Goal: Information Seeking & Learning: Learn about a topic

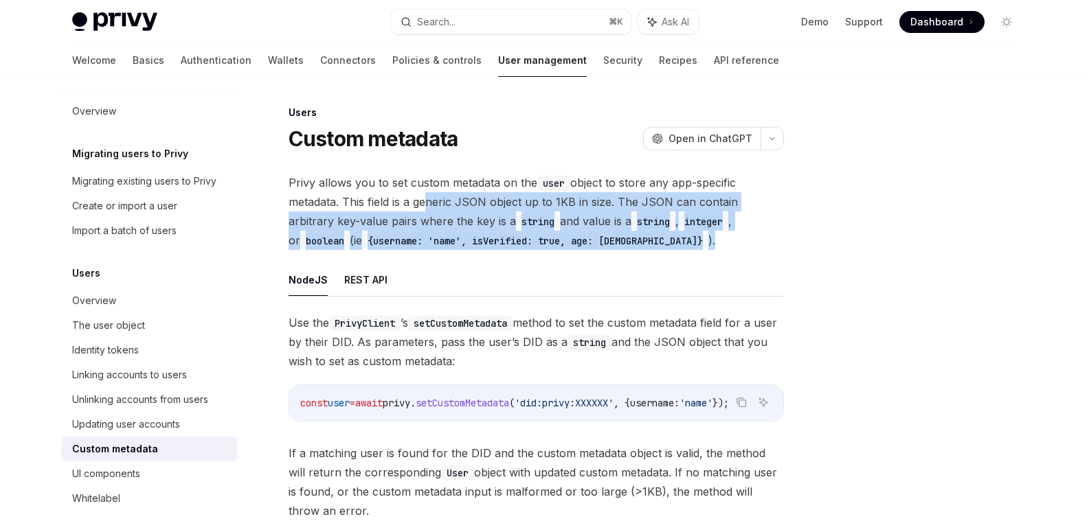
drag, startPoint x: 420, startPoint y: 204, endPoint x: 653, endPoint y: 241, distance: 235.1
click at [653, 242] on span "Privy allows you to set custom metadata on the user object to store any app-spe…" at bounding box center [536, 211] width 495 height 77
click at [653, 241] on span "Privy allows you to set custom metadata on the user object to store any app-spe…" at bounding box center [536, 211] width 495 height 77
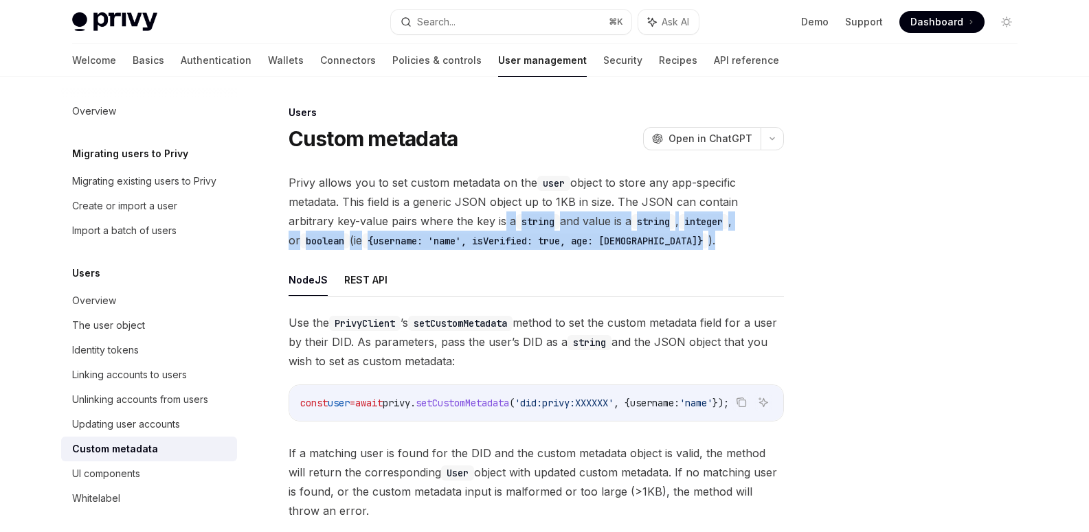
drag, startPoint x: 708, startPoint y: 241, endPoint x: 449, endPoint y: 214, distance: 261.0
click at [450, 216] on span "Privy allows you to set custom metadata on the user object to store any app-spe…" at bounding box center [536, 211] width 495 height 77
click at [449, 214] on span "Privy allows you to set custom metadata on the user object to store any app-spe…" at bounding box center [536, 211] width 495 height 77
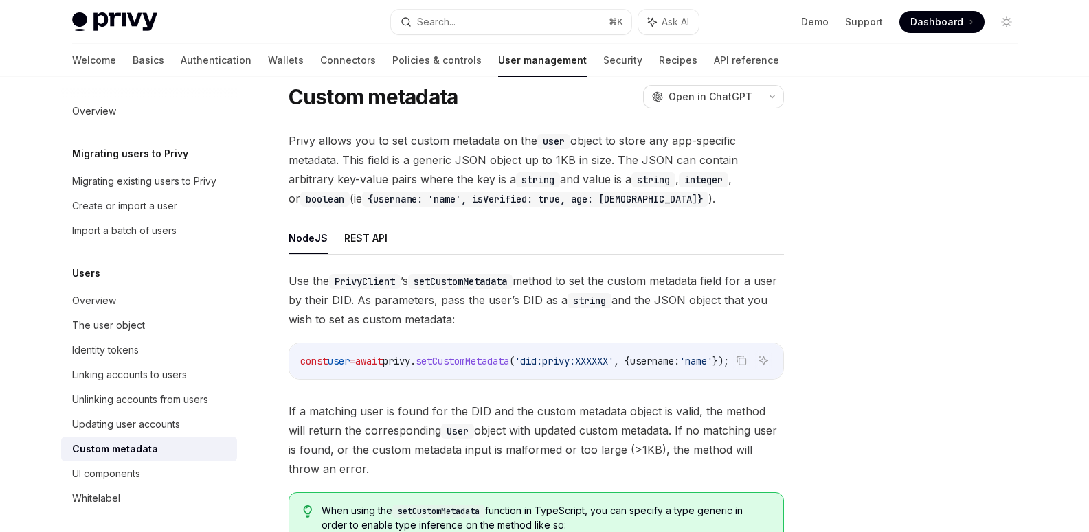
scroll to position [37, 0]
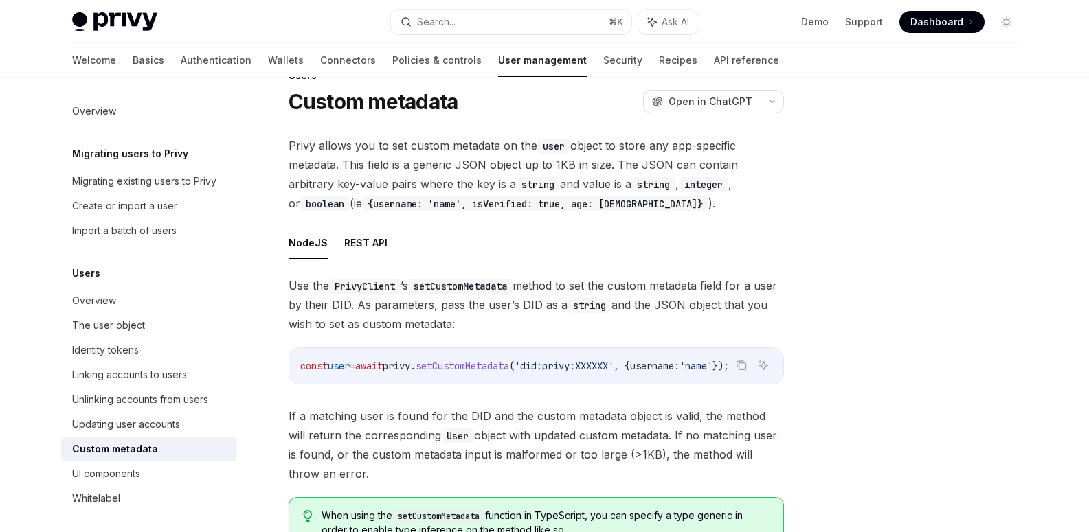
drag, startPoint x: 291, startPoint y: 146, endPoint x: 519, endPoint y: 204, distance: 234.6
click at [519, 204] on span "Privy allows you to set custom metadata on the user object to store any app-spe…" at bounding box center [536, 174] width 495 height 77
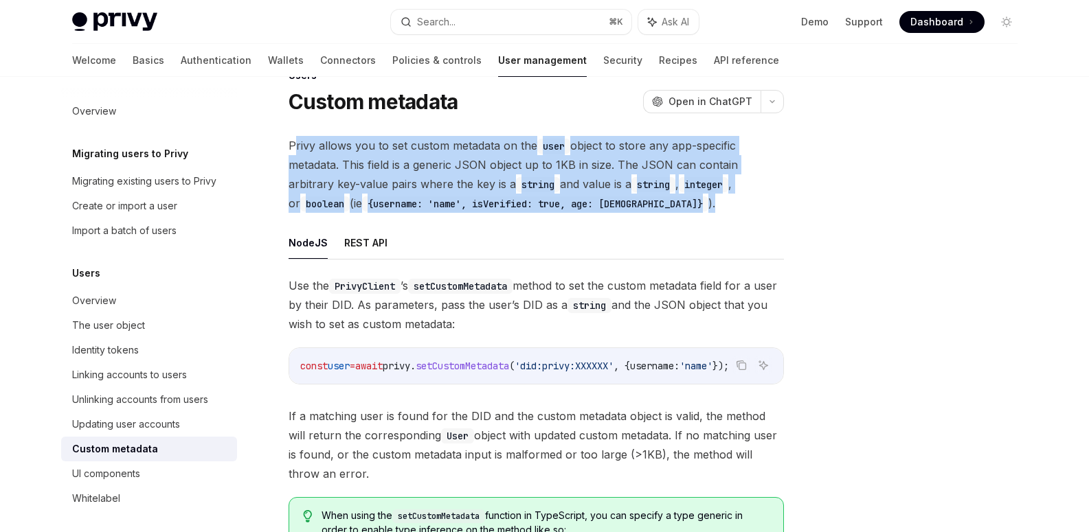
drag, startPoint x: 593, startPoint y: 212, endPoint x: 294, endPoint y: 146, distance: 306.0
click at [294, 147] on span "Privy allows you to set custom metadata on the user object to store any app-spe…" at bounding box center [536, 174] width 495 height 77
click at [294, 146] on span "Privy allows you to set custom metadata on the user object to store any app-spe…" at bounding box center [536, 174] width 495 height 77
drag, startPoint x: 291, startPoint y: 146, endPoint x: 623, endPoint y: 209, distance: 337.6
click at [626, 211] on span "Privy allows you to set custom metadata on the user object to store any app-spe…" at bounding box center [536, 174] width 495 height 77
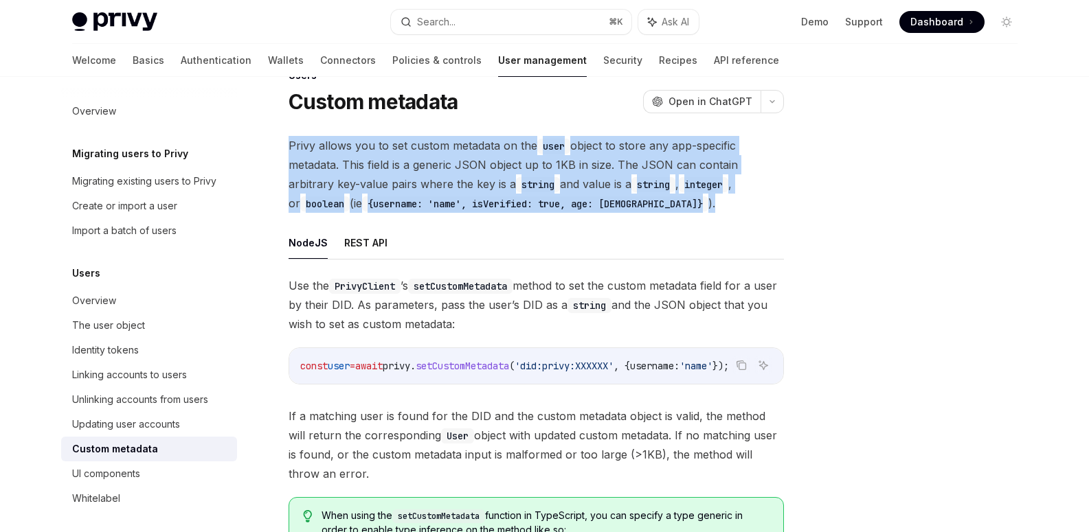
click at [623, 209] on span "Privy allows you to set custom metadata on the user object to store any app-spe…" at bounding box center [536, 174] width 495 height 77
drag, startPoint x: 675, startPoint y: 210, endPoint x: 278, endPoint y: 149, distance: 401.6
click at [278, 150] on div "Users Custom metadata OpenAI Open in ChatGPT OpenAI Open in ChatGPT Privy allow…" at bounding box center [407, 460] width 758 height 786
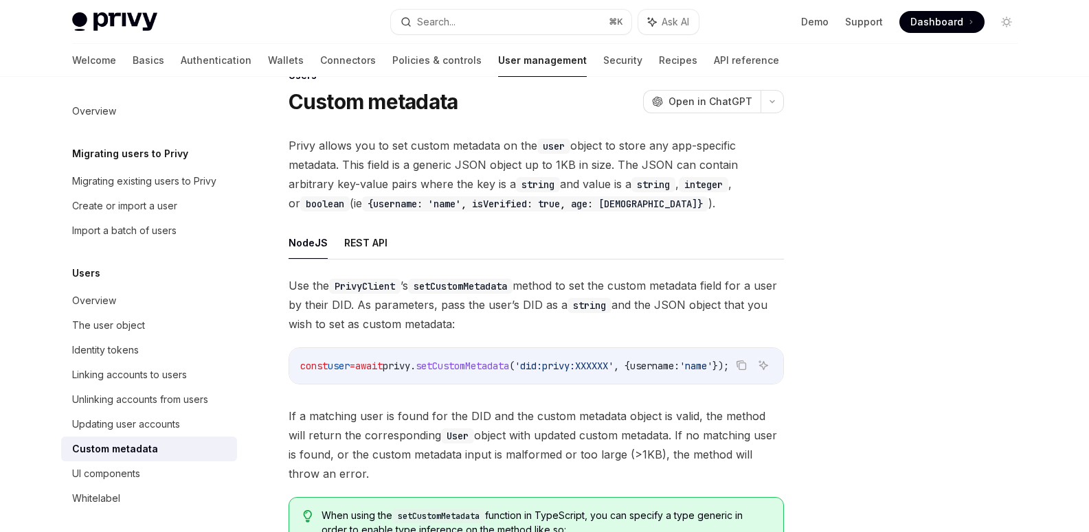
click at [308, 148] on span "Privy allows you to set custom metadata on the user object to store any app-spe…" at bounding box center [536, 174] width 495 height 77
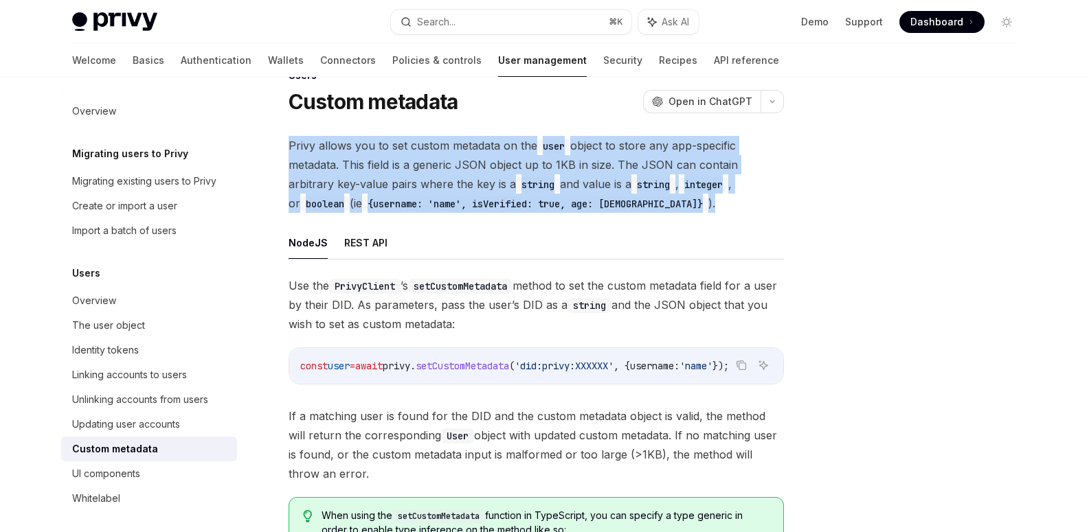
drag, startPoint x: 289, startPoint y: 142, endPoint x: 611, endPoint y: 203, distance: 327.8
click at [611, 203] on span "Privy allows you to set custom metadata on the user object to store any app-spe…" at bounding box center [536, 174] width 495 height 77
drag, startPoint x: 578, startPoint y: 203, endPoint x: 284, endPoint y: 147, distance: 300.0
click at [284, 147] on div "Users Custom metadata OpenAI Open in ChatGPT OpenAI Open in ChatGPT Privy allow…" at bounding box center [407, 460] width 758 height 786
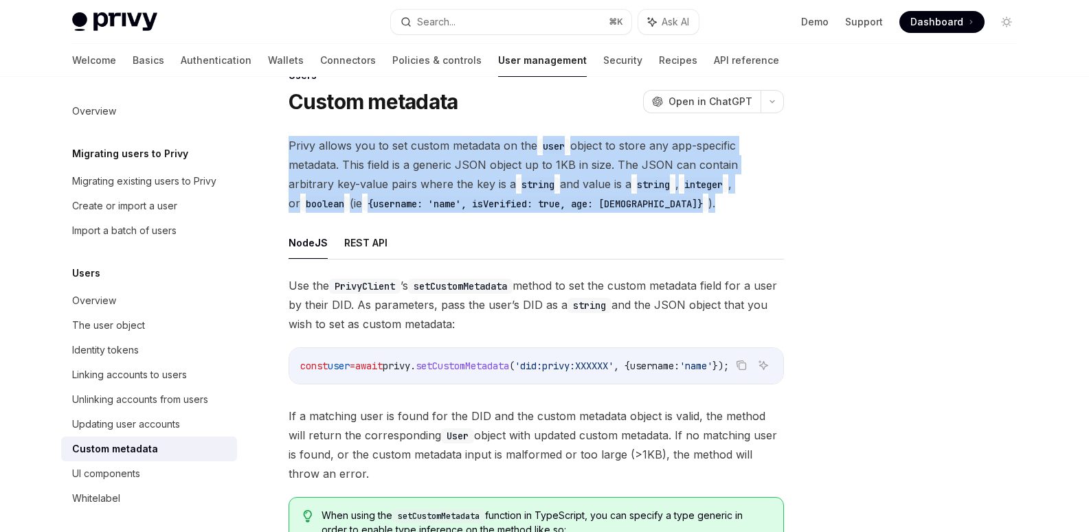
click at [284, 147] on div "Users Custom metadata OpenAI Open in ChatGPT OpenAI Open in ChatGPT Privy allow…" at bounding box center [407, 460] width 758 height 786
drag, startPoint x: 290, startPoint y: 136, endPoint x: 604, endPoint y: 215, distance: 324.4
click at [604, 215] on div "Privy allows you to set custom metadata on the user object to store any app-spe…" at bounding box center [536, 392] width 495 height 513
drag, startPoint x: 620, startPoint y: 215, endPoint x: 293, endPoint y: 152, distance: 332.3
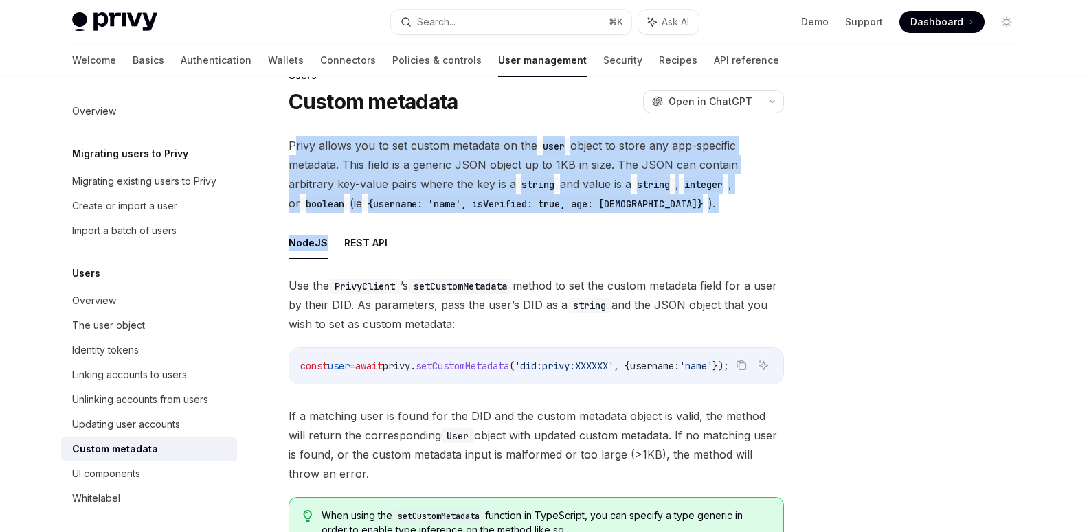
click at [293, 152] on div "Privy allows you to set custom metadata on the user object to store any app-spe…" at bounding box center [536, 392] width 495 height 513
click at [293, 152] on span "Privy allows you to set custom metadata on the user object to store any app-spe…" at bounding box center [536, 174] width 495 height 77
drag, startPoint x: 287, startPoint y: 144, endPoint x: 648, endPoint y: 213, distance: 367.8
click at [655, 220] on div "Users Custom metadata OpenAI Open in ChatGPT OpenAI Open in ChatGPT Privy allow…" at bounding box center [407, 460] width 758 height 786
click at [648, 213] on div "Privy allows you to set custom metadata on the user object to store any app-spe…" at bounding box center [536, 392] width 495 height 513
